Goal: Navigation & Orientation: Find specific page/section

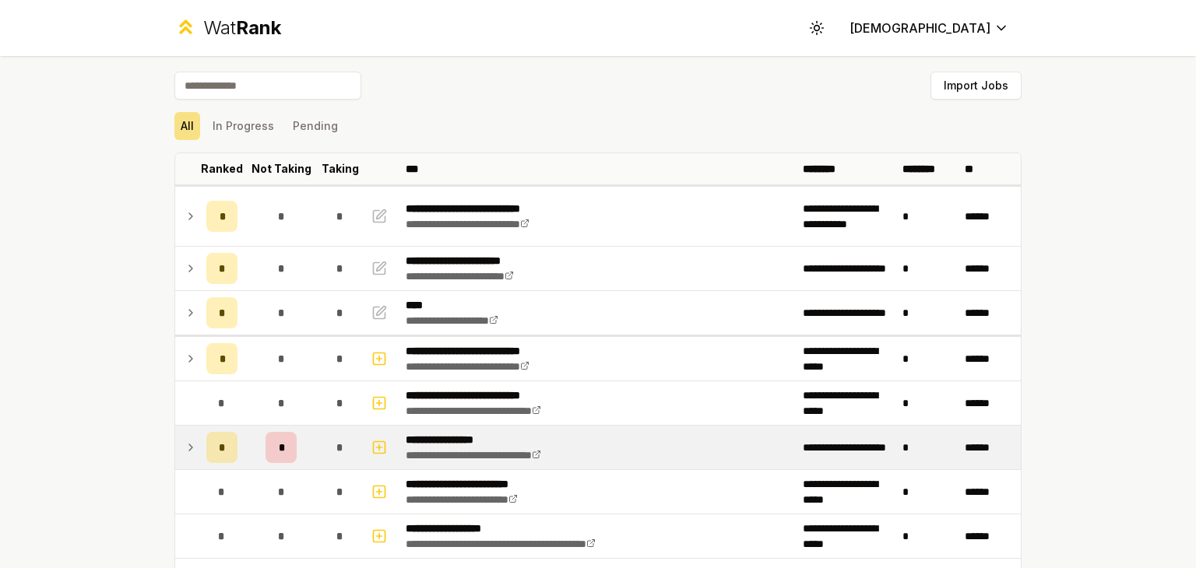
click at [186, 450] on icon at bounding box center [190, 447] width 12 height 19
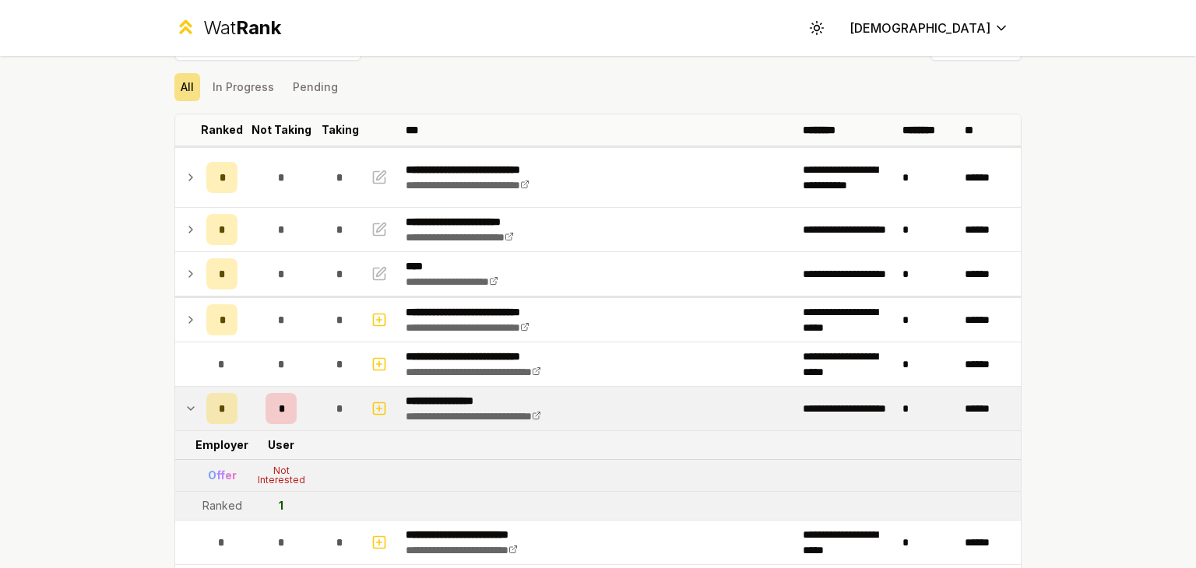
scroll to position [40, 0]
click at [184, 406] on icon at bounding box center [190, 408] width 12 height 19
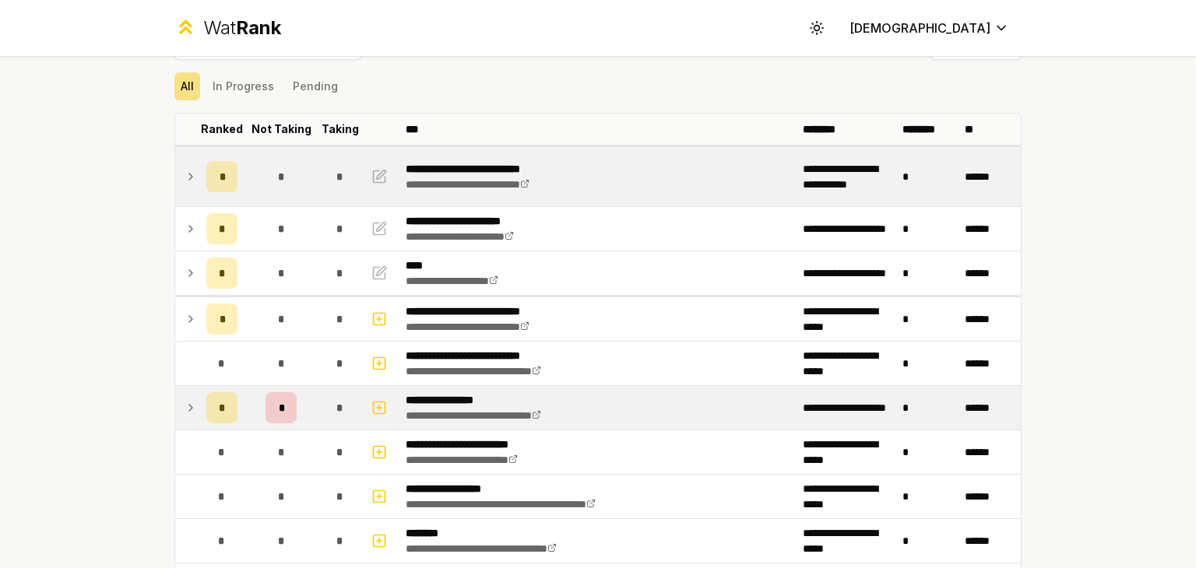
click at [184, 173] on icon at bounding box center [190, 176] width 12 height 19
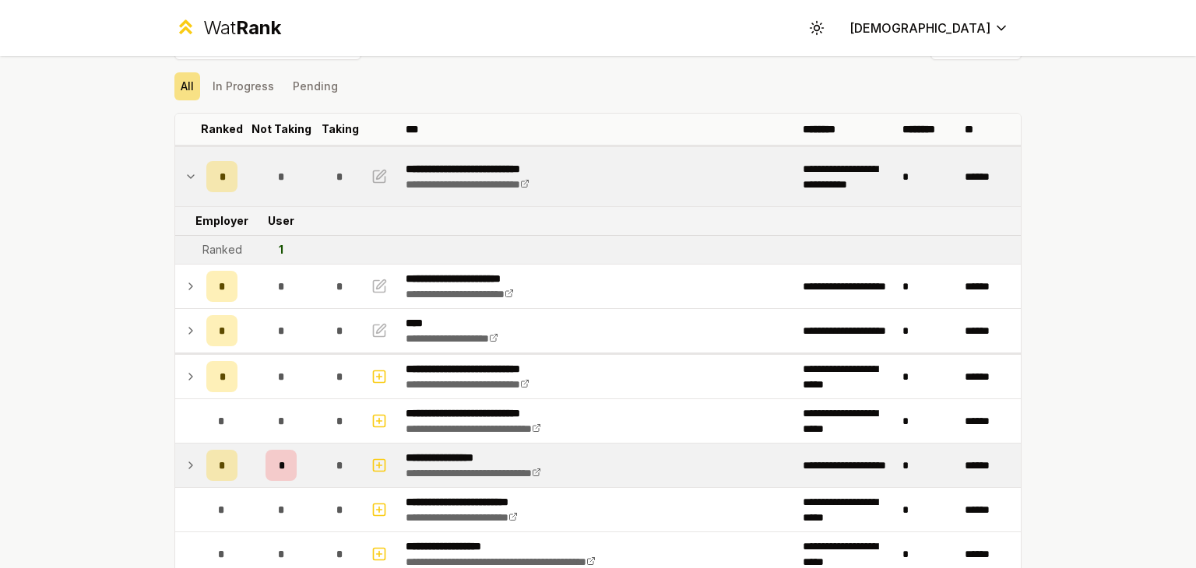
click at [184, 173] on icon at bounding box center [190, 176] width 12 height 19
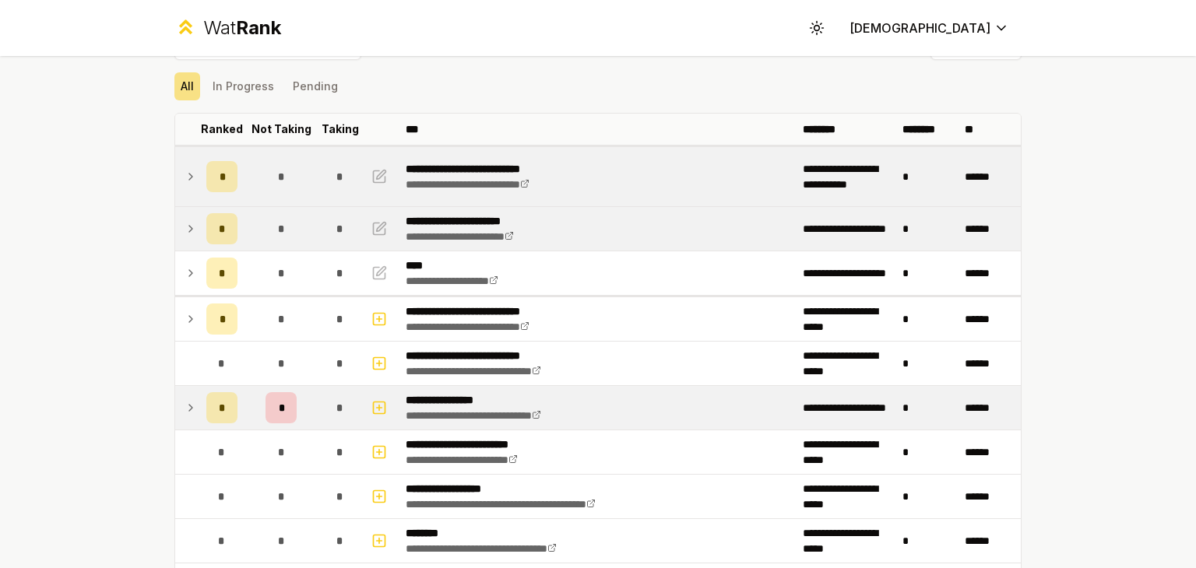
click at [184, 223] on icon at bounding box center [190, 228] width 12 height 19
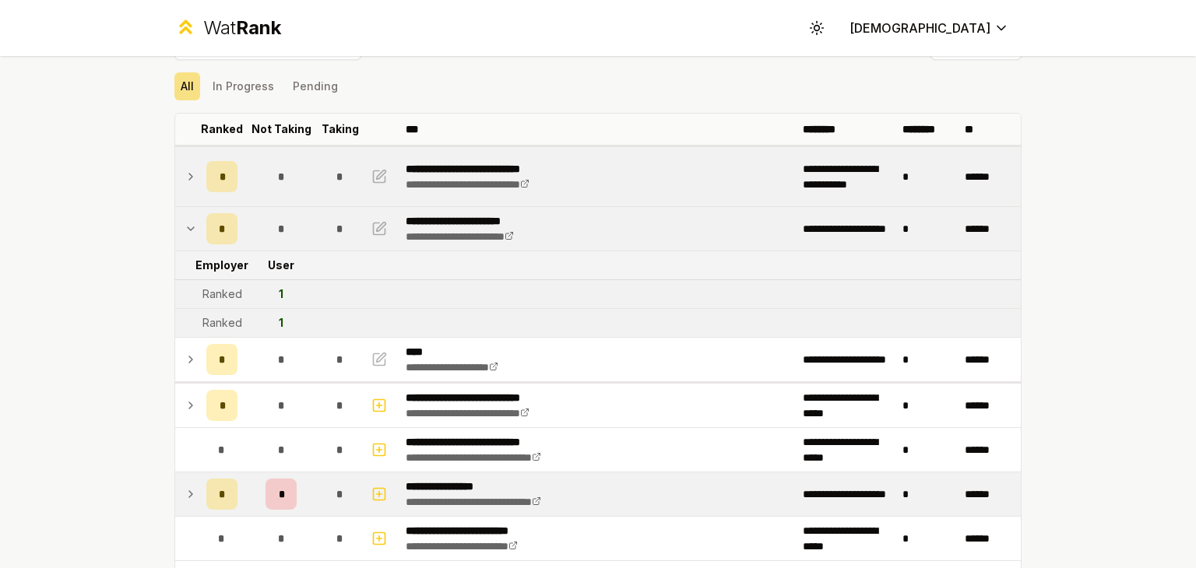
click at [184, 223] on icon at bounding box center [190, 228] width 12 height 19
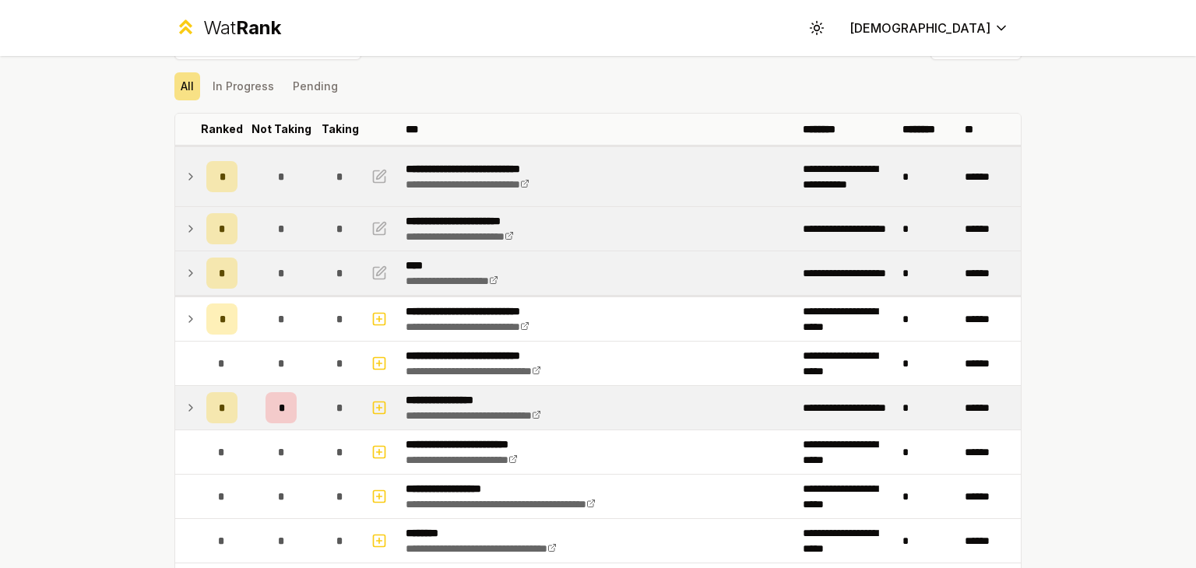
click at [184, 255] on td at bounding box center [187, 273] width 25 height 44
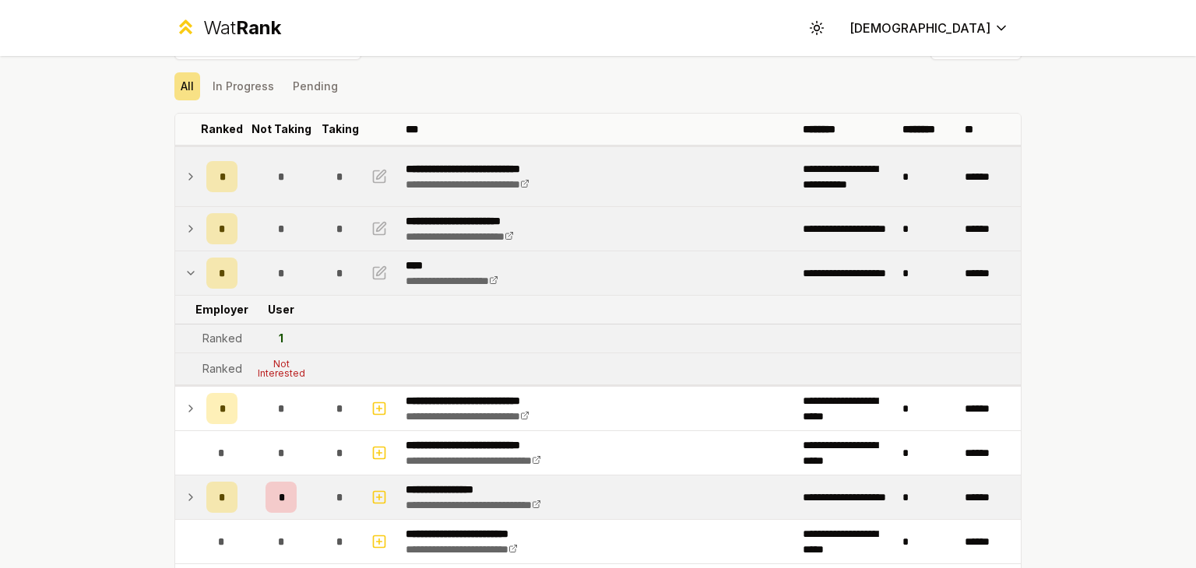
click at [184, 255] on td at bounding box center [187, 273] width 25 height 44
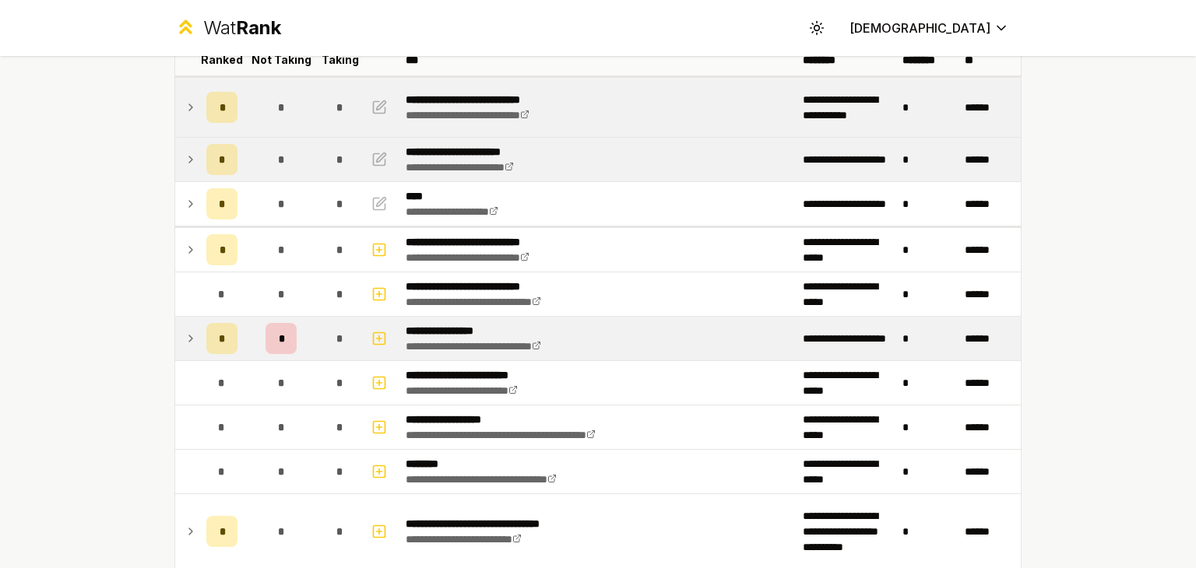
scroll to position [108, 0]
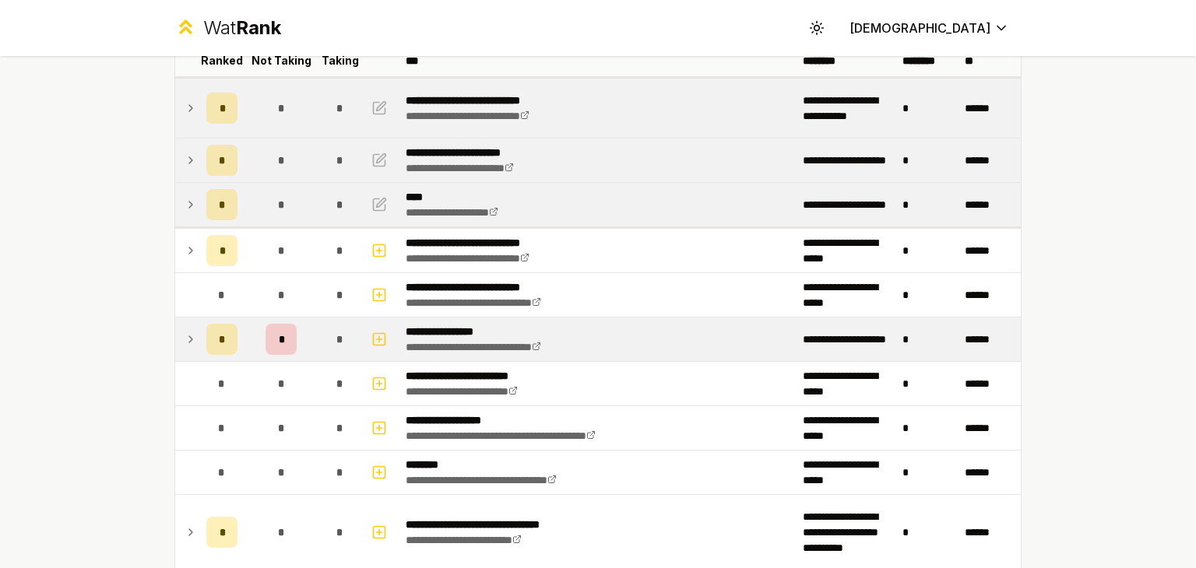
click at [188, 197] on icon at bounding box center [190, 204] width 12 height 19
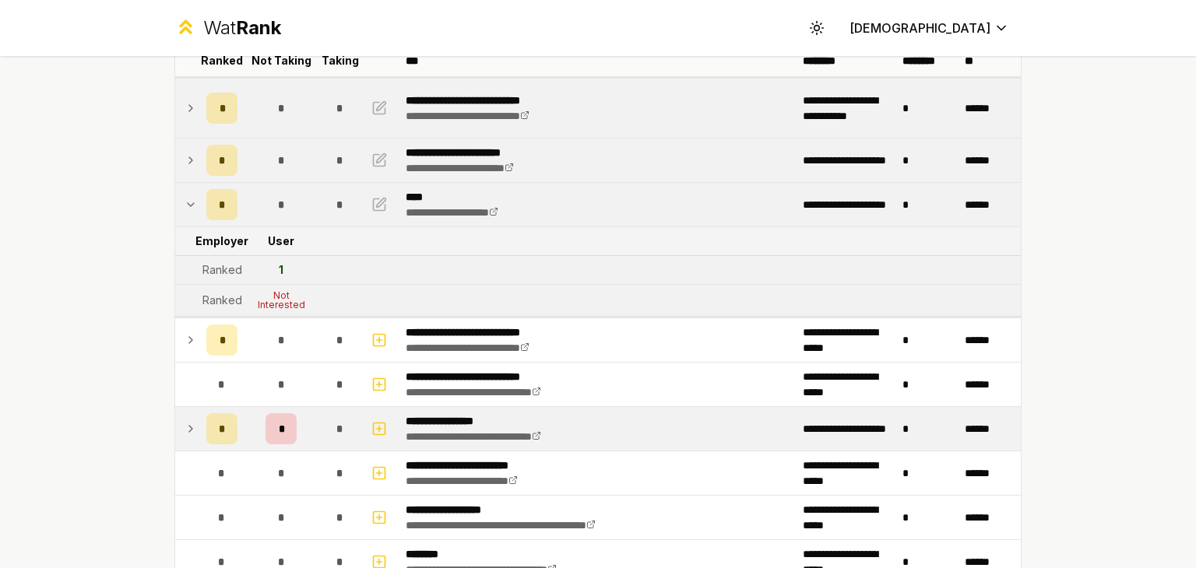
click at [188, 197] on icon at bounding box center [190, 204] width 12 height 19
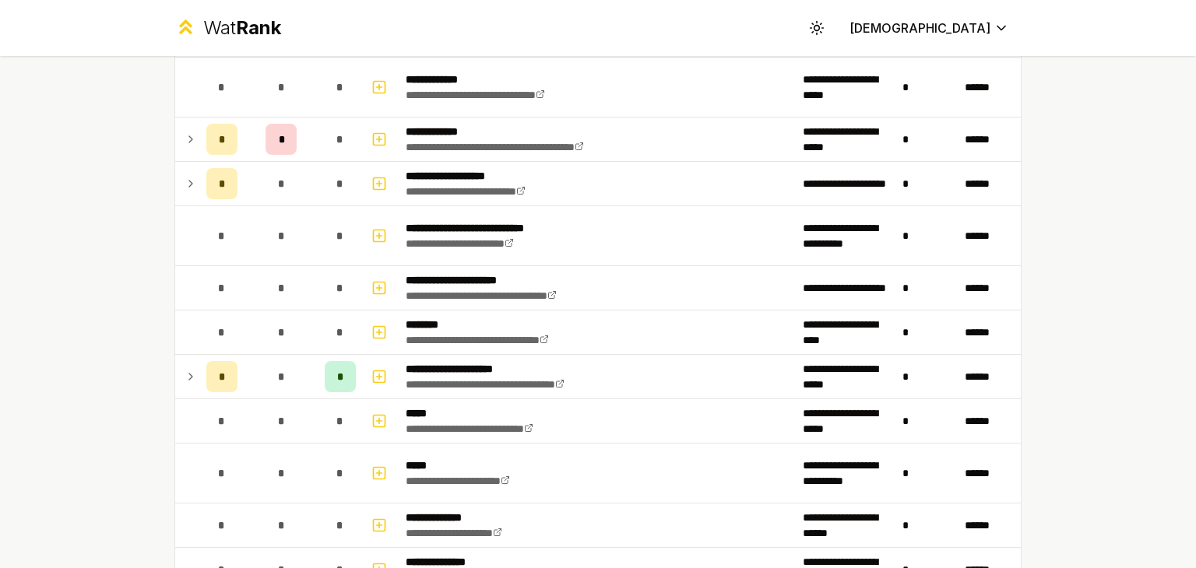
scroll to position [666, 0]
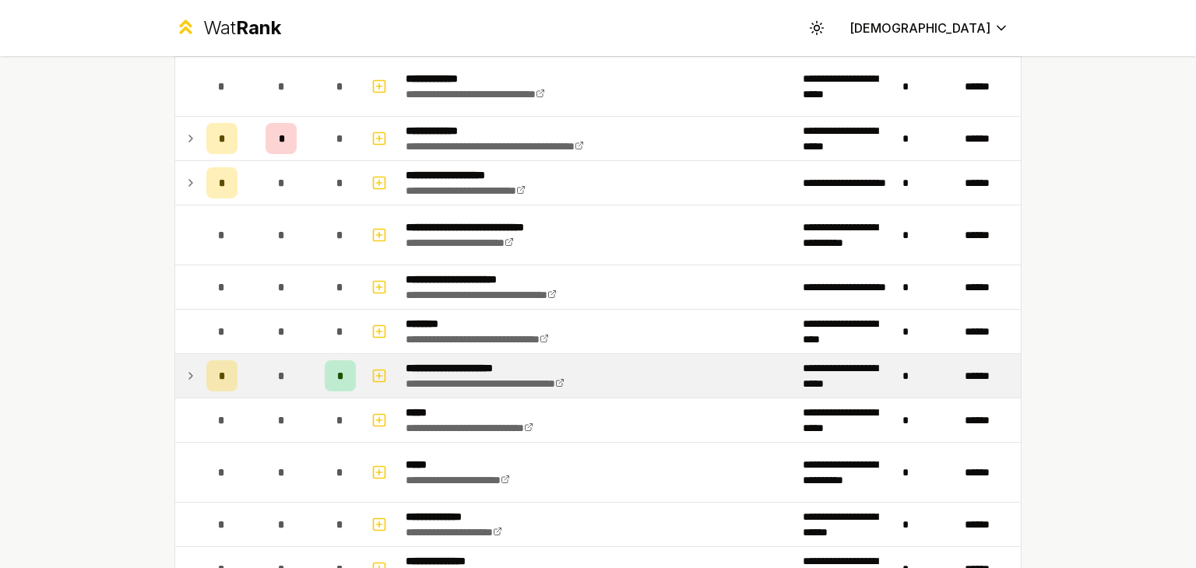
click at [184, 368] on icon at bounding box center [190, 376] width 12 height 19
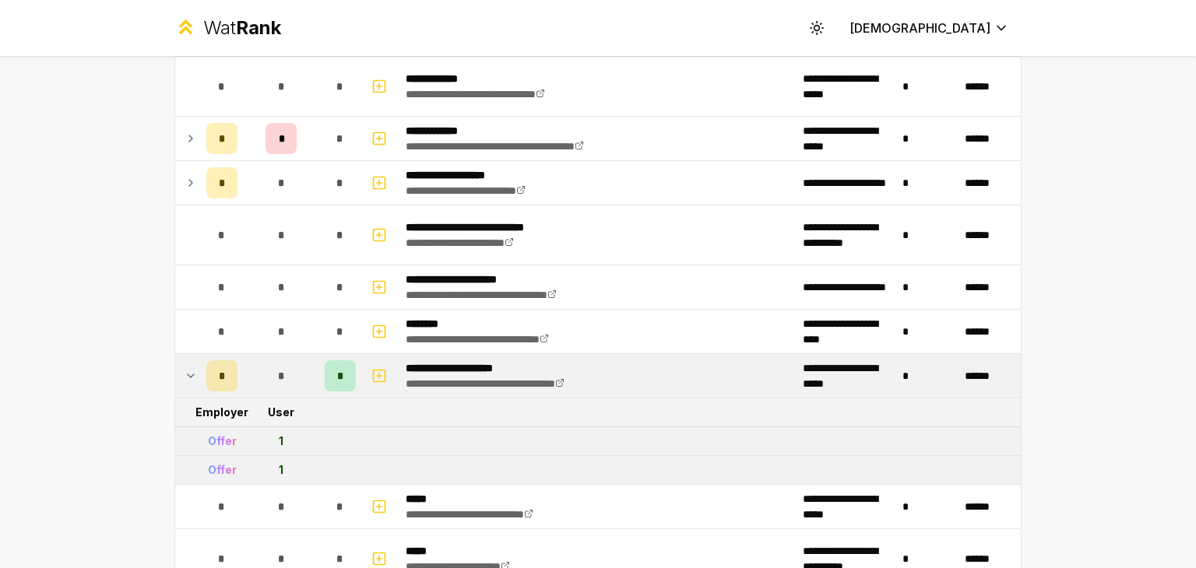
click at [184, 368] on icon at bounding box center [190, 376] width 12 height 19
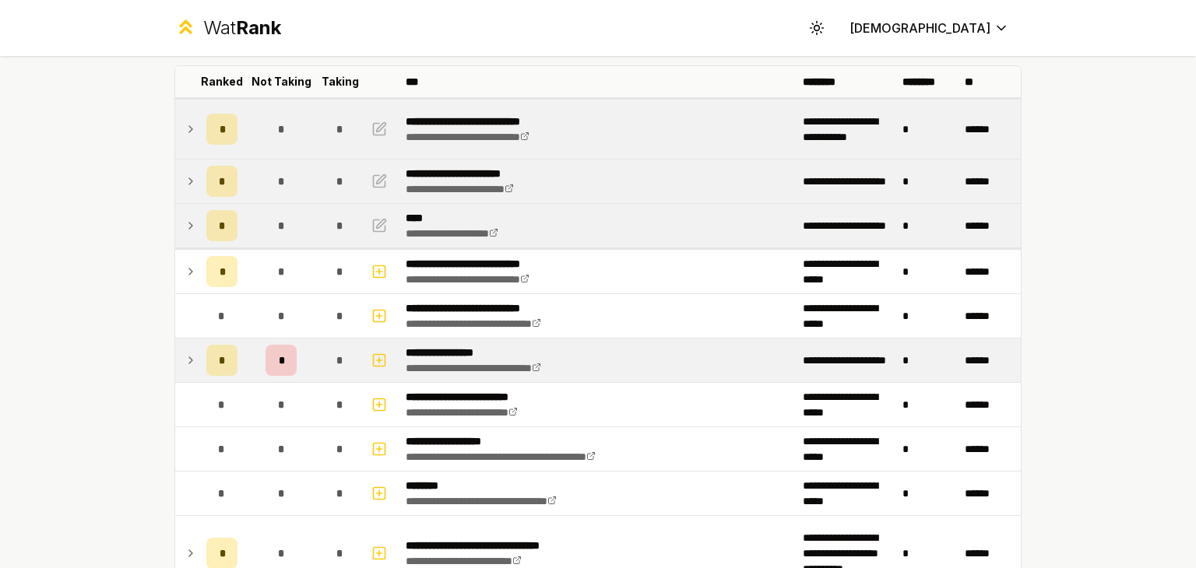
scroll to position [0, 0]
